Goal: Information Seeking & Learning: Learn about a topic

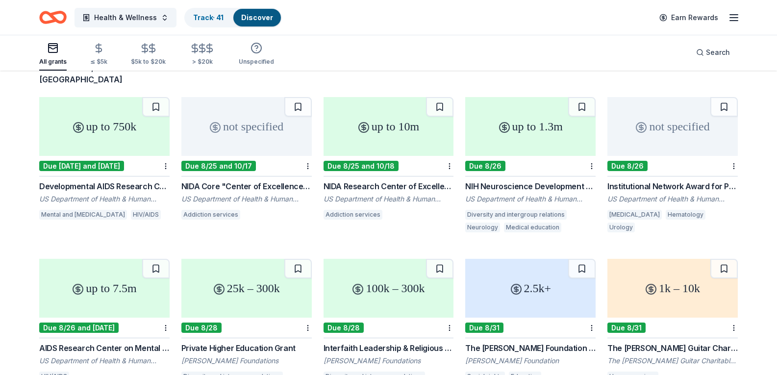
scroll to position [49, 0]
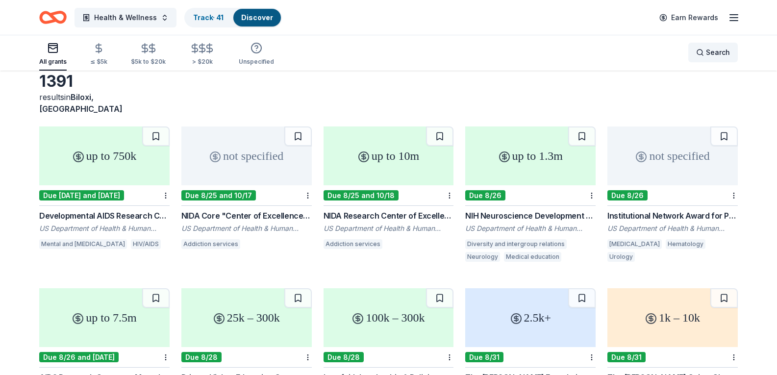
click at [700, 58] on div "Search" at bounding box center [713, 53] width 34 height 12
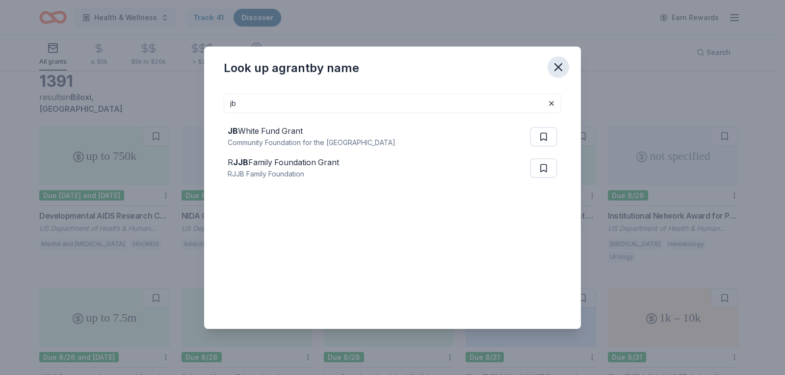
type input "jb"
click at [556, 69] on icon "button" at bounding box center [558, 67] width 7 height 7
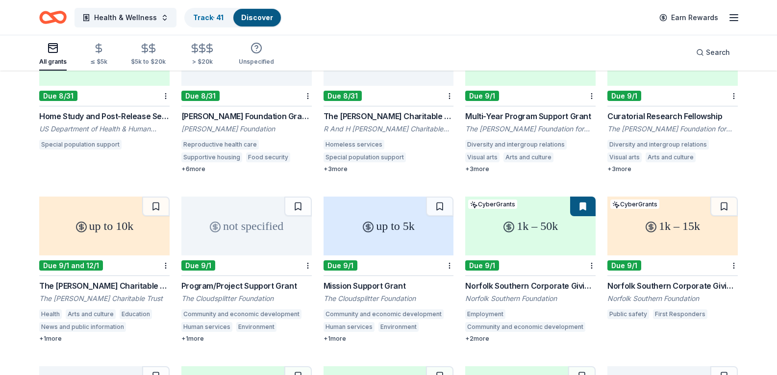
scroll to position [392, 0]
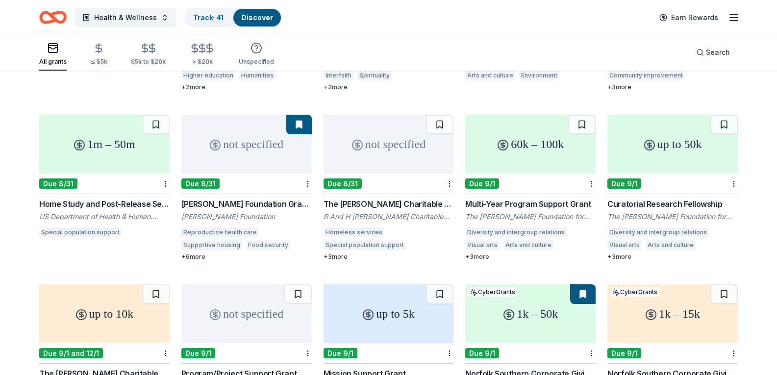
click at [394, 198] on div "The Hitchman Charitable Trust" at bounding box center [389, 204] width 130 height 12
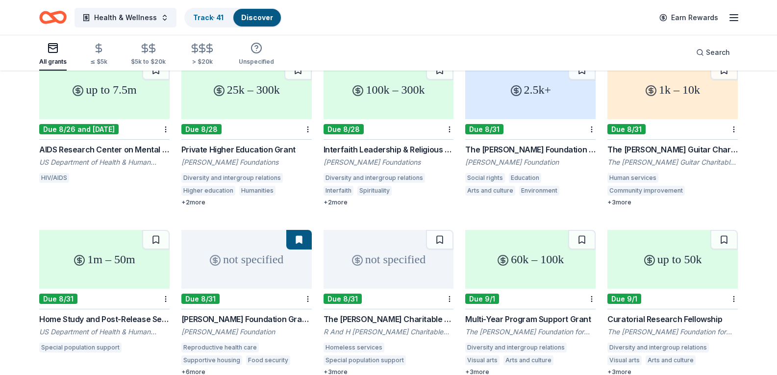
scroll to position [294, 0]
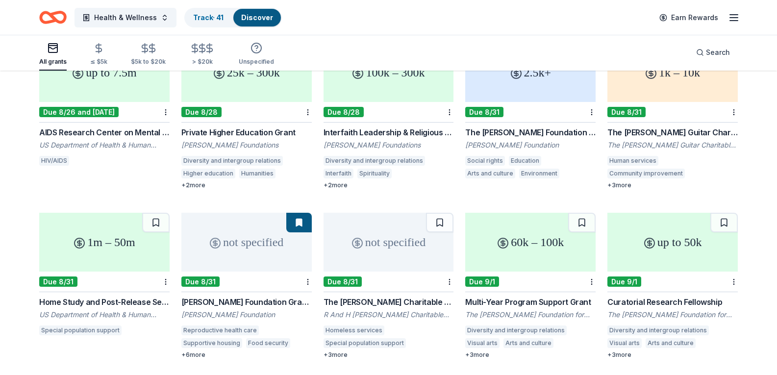
click at [651, 181] on div "+ 3 more" at bounding box center [673, 185] width 130 height 8
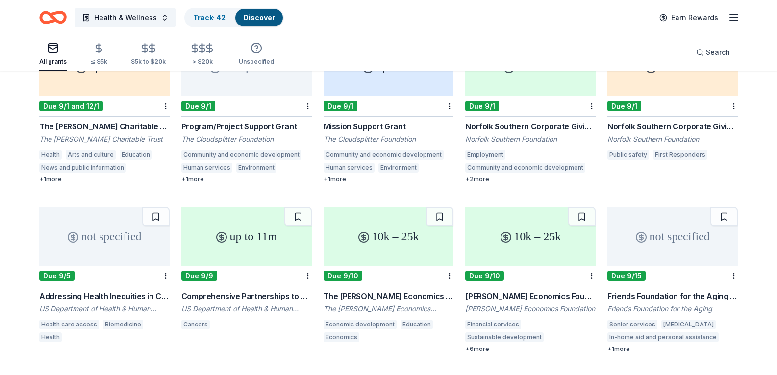
scroll to position [736, 0]
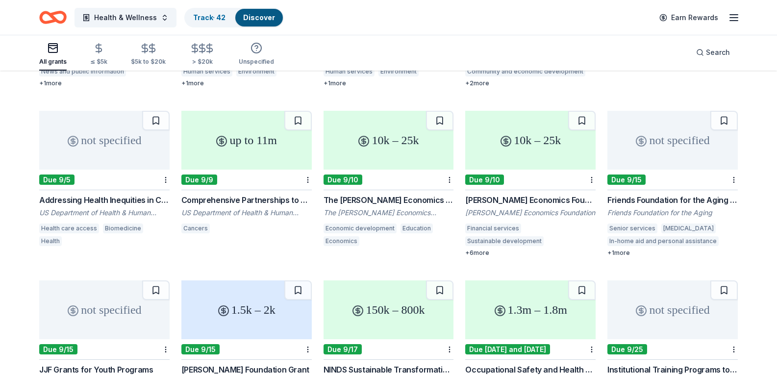
click at [124, 194] on div "Addressing Health Inequities in Clinical Diagnostics (R41/R42 Clinical Trials N…" at bounding box center [104, 200] width 130 height 12
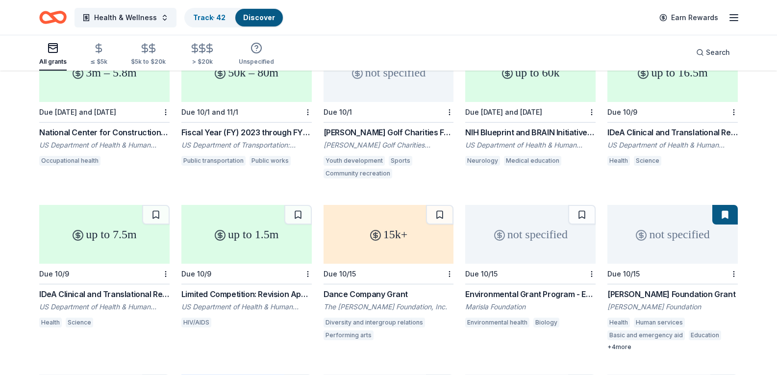
scroll to position [1517, 0]
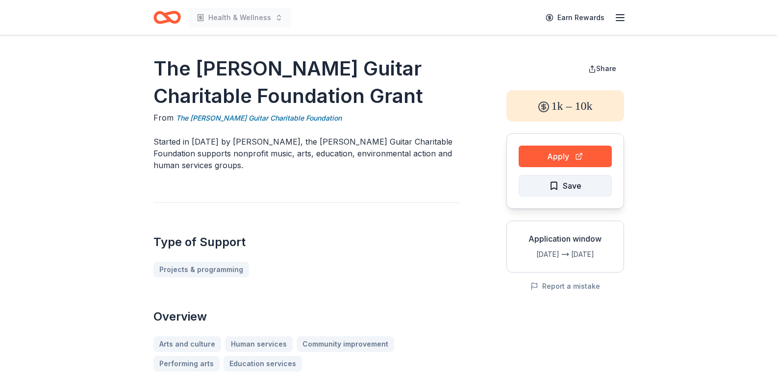
click at [585, 189] on button "Save" at bounding box center [565, 186] width 93 height 22
click at [556, 151] on button "Apply" at bounding box center [565, 157] width 93 height 22
click at [549, 150] on button "Apply" at bounding box center [565, 157] width 93 height 22
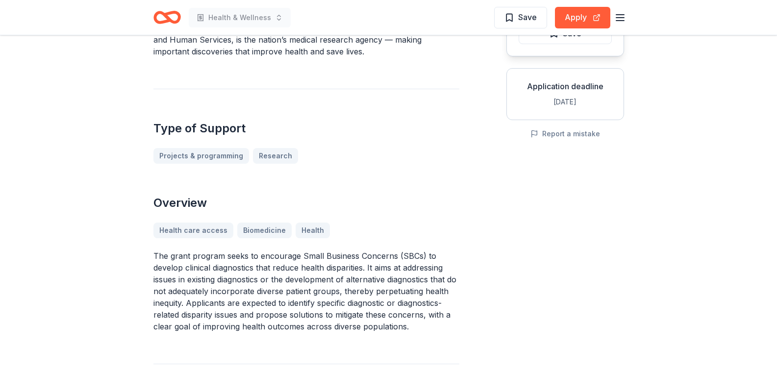
scroll to position [49, 0]
